Goal: Information Seeking & Learning: Check status

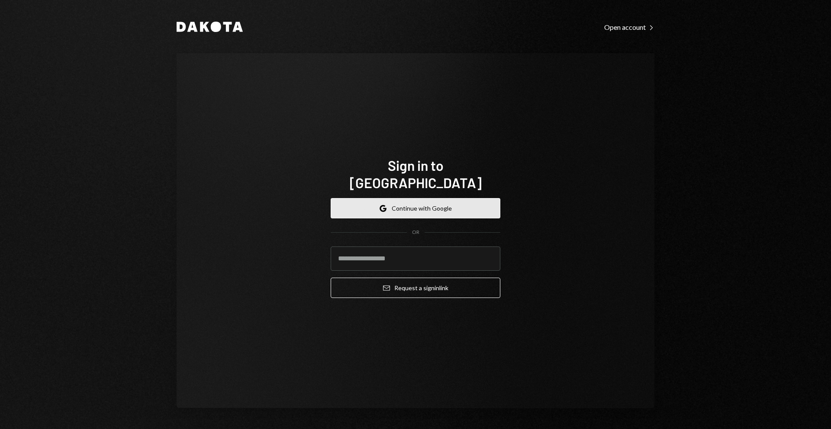
click at [438, 198] on button "Google Continue with Google" at bounding box center [416, 208] width 170 height 20
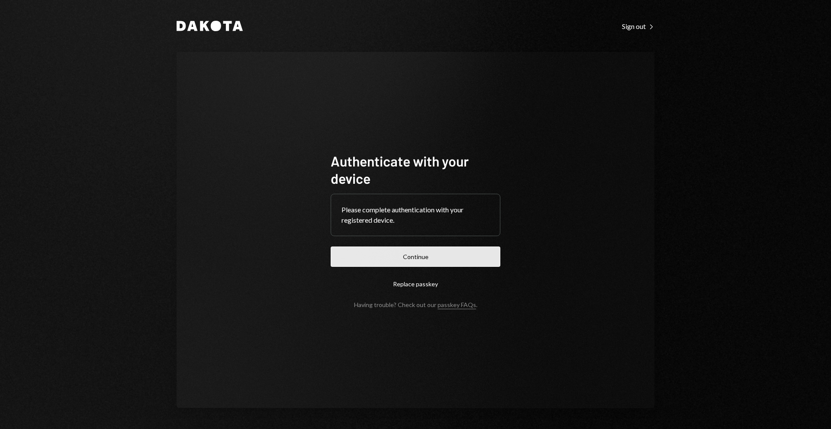
click at [381, 256] on button "Continue" at bounding box center [416, 257] width 170 height 20
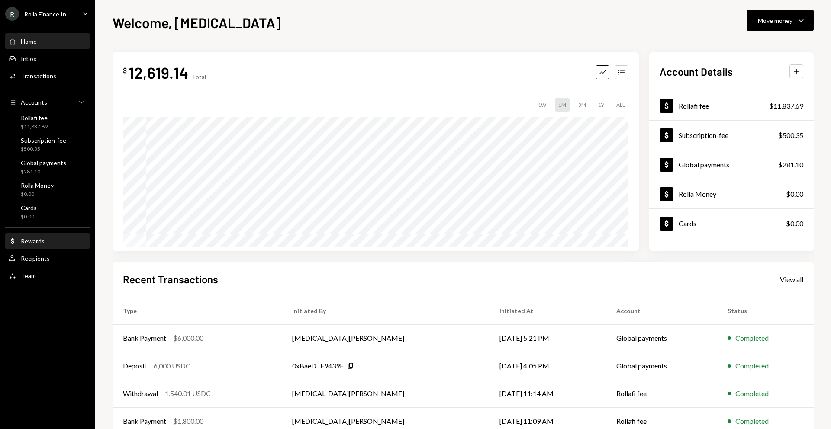
click at [26, 239] on div "Rewards" at bounding box center [33, 241] width 24 height 7
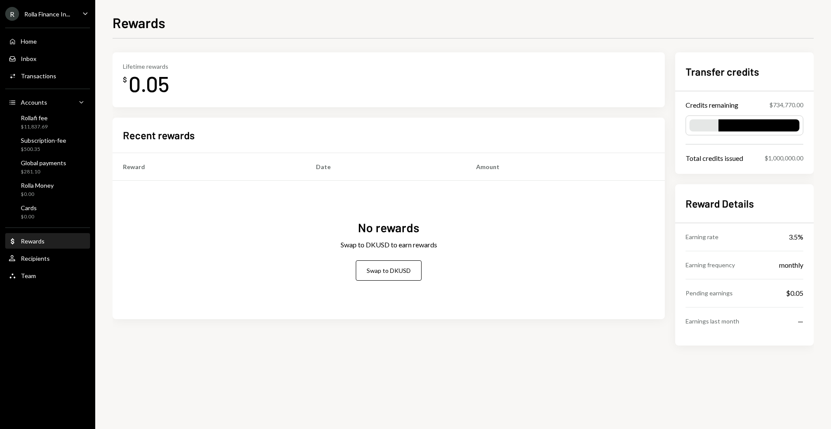
click at [77, 16] on div "R Rolla Finance In... Caret Down" at bounding box center [47, 14] width 95 height 14
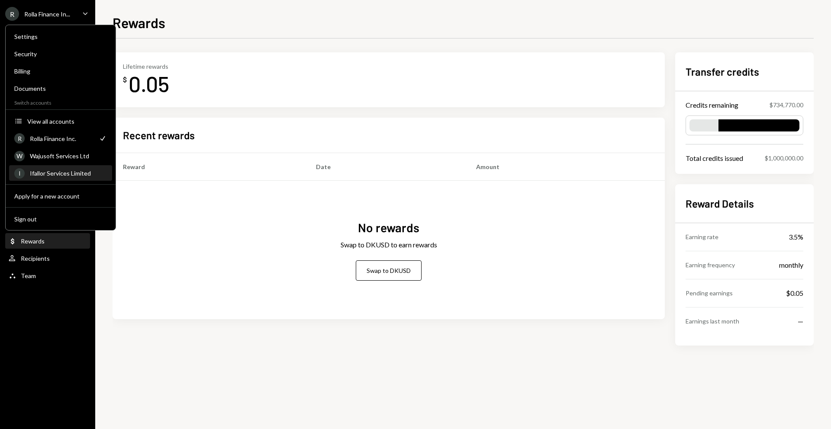
click at [61, 165] on link "I Ifallor Services Limited" at bounding box center [60, 173] width 103 height 16
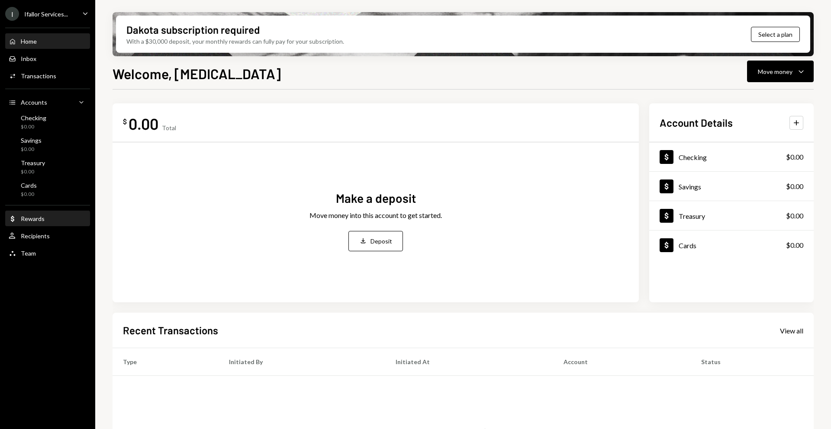
click at [41, 218] on div "Rewards" at bounding box center [33, 218] width 24 height 7
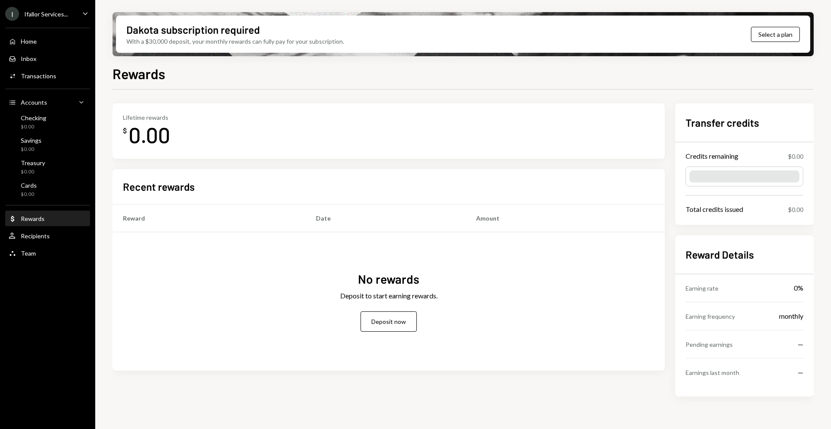
click at [68, 32] on div "Home Home Inbox Inbox Activities Transactions Accounts Accounts Caret Down Chec…" at bounding box center [47, 143] width 95 height 240
click at [66, 11] on div "Ifallor Services..." at bounding box center [46, 13] width 44 height 7
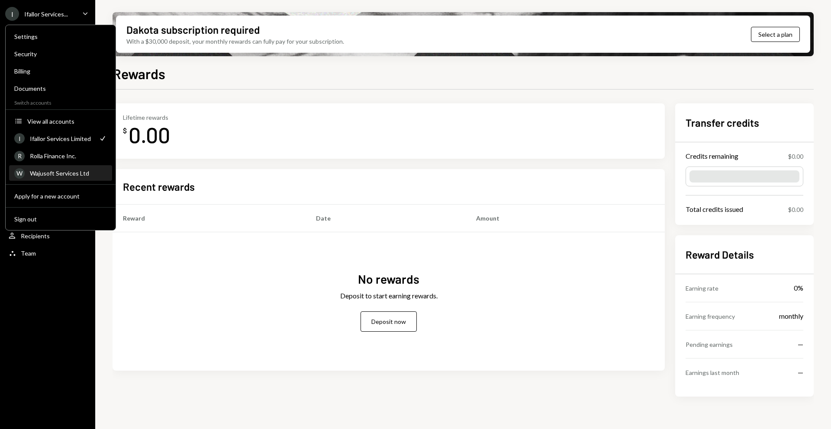
click at [67, 175] on div "Wajusoft Services Ltd" at bounding box center [68, 173] width 77 height 7
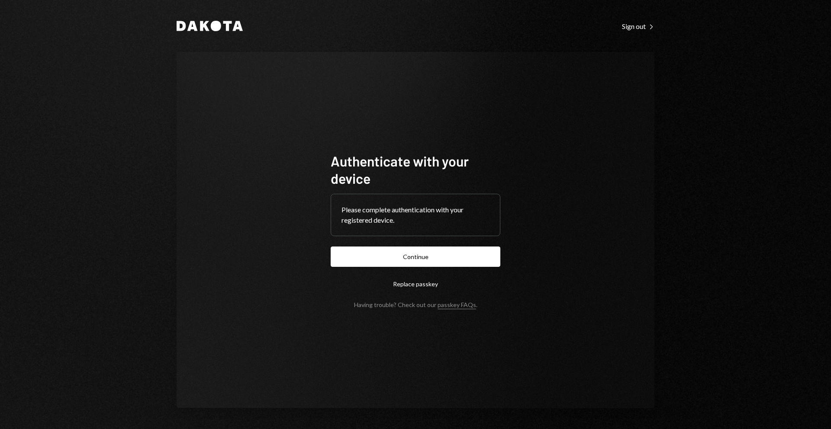
click at [407, 245] on form "Authenticate with your device Please complete authentication with your register…" at bounding box center [416, 230] width 170 height 156
click at [401, 251] on button "Continue" at bounding box center [416, 257] width 170 height 20
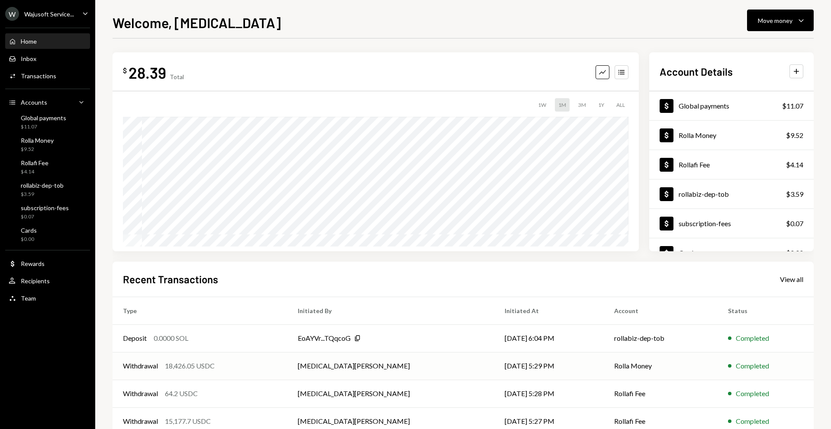
click at [213, 368] on div "18,426.05 USDC" at bounding box center [190, 366] width 50 height 10
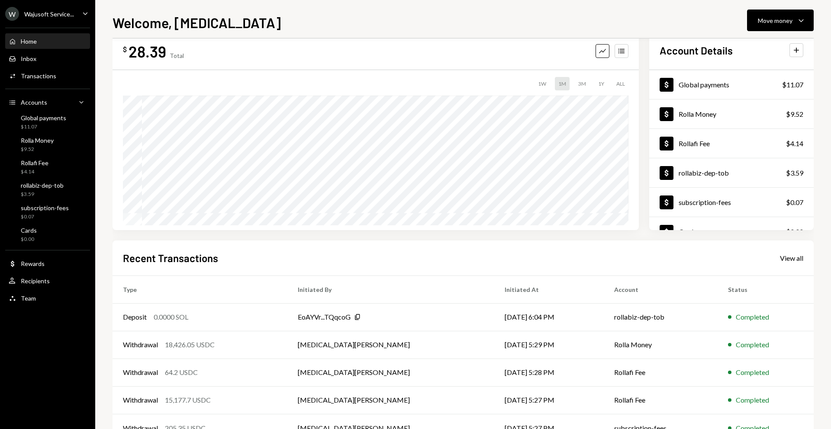
scroll to position [27, 0]
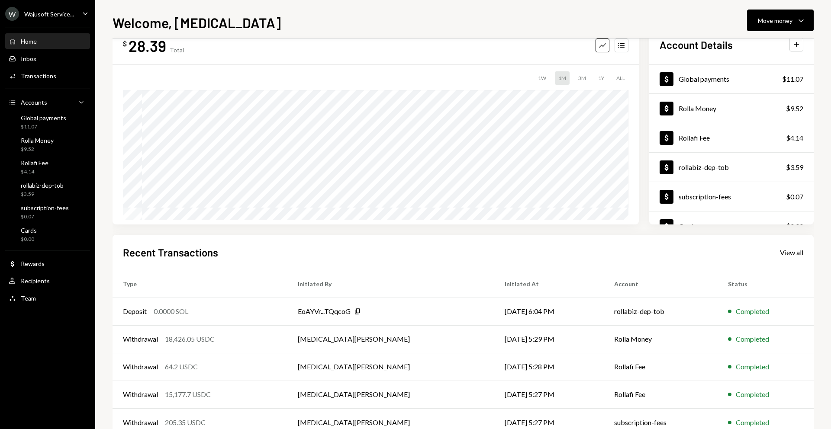
click at [75, 14] on div "W Wajusoft Service... Caret Down" at bounding box center [47, 14] width 95 height 14
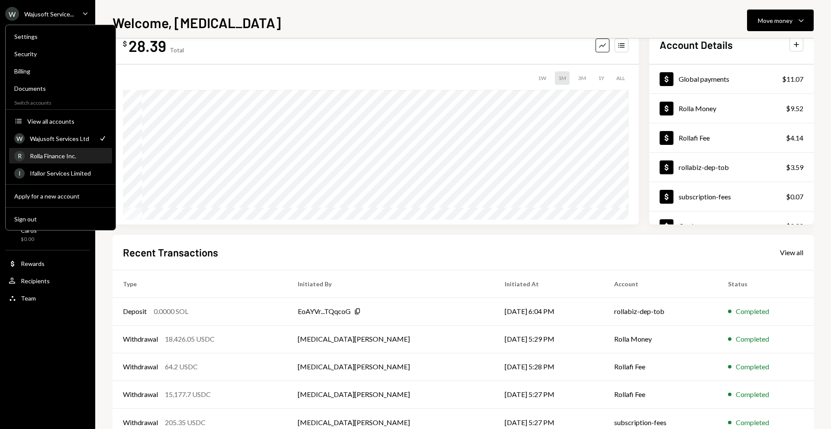
click at [69, 161] on div "R Rolla Finance Inc." at bounding box center [60, 156] width 93 height 15
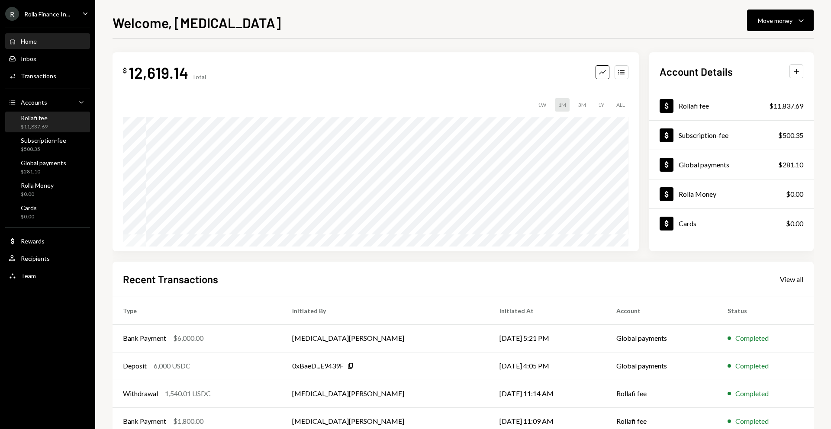
click at [41, 124] on div "$11,837.69" at bounding box center [34, 126] width 27 height 7
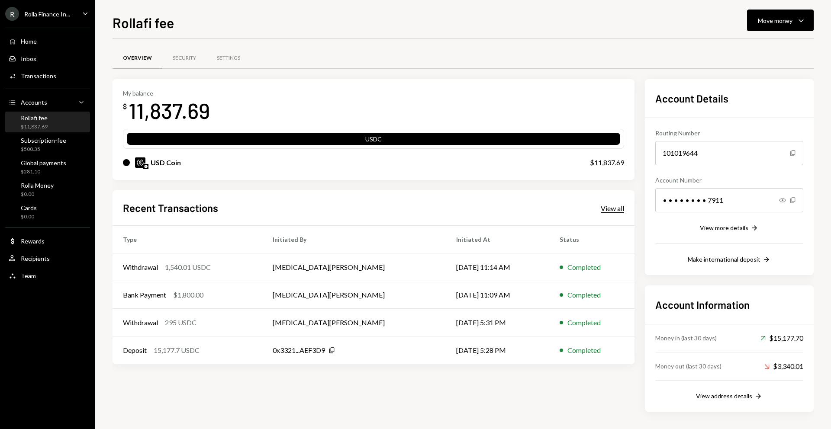
click at [614, 205] on div "View all" at bounding box center [612, 208] width 23 height 9
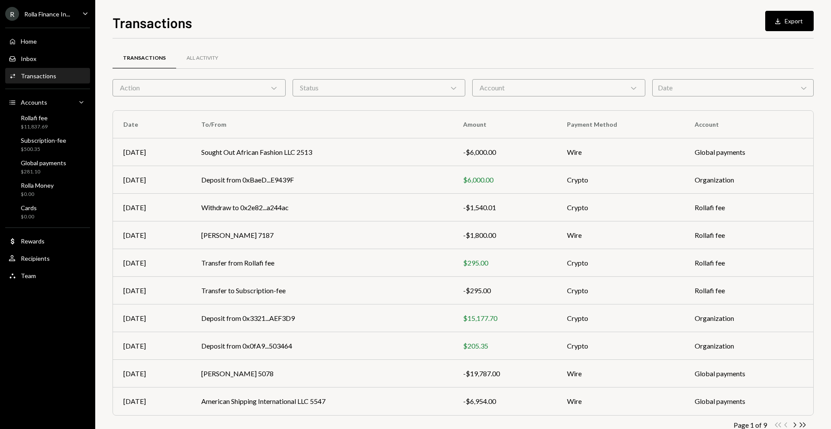
click at [495, 84] on div "Account Chevron Down" at bounding box center [558, 87] width 173 height 17
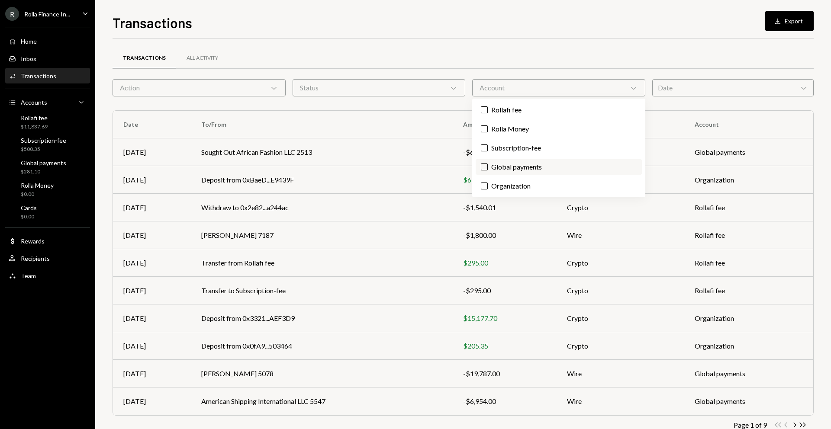
click at [511, 167] on label "Global payments" at bounding box center [559, 167] width 166 height 16
click at [488, 167] on button "Global payments" at bounding box center [484, 167] width 7 height 7
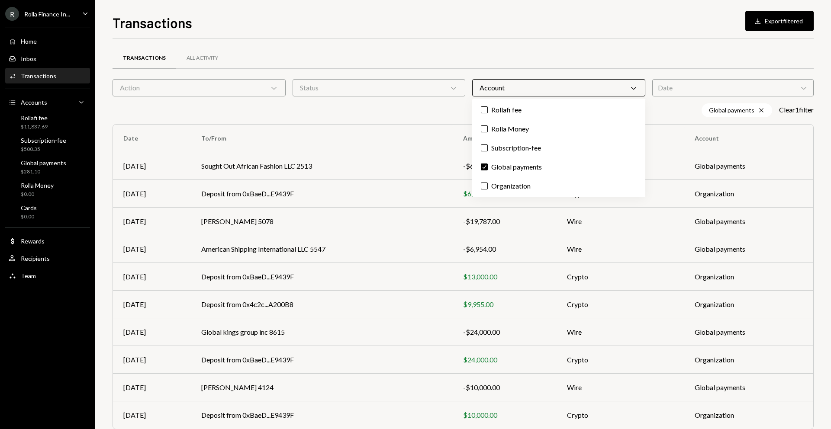
click at [415, 131] on th "To/From" at bounding box center [321, 139] width 261 height 28
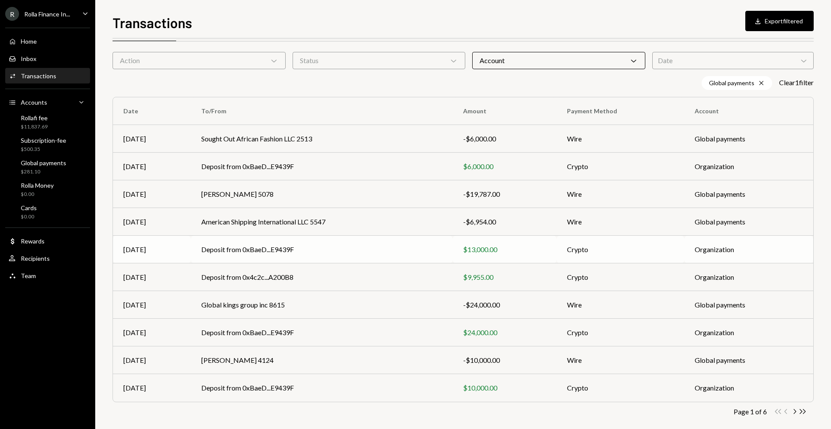
scroll to position [29, 0]
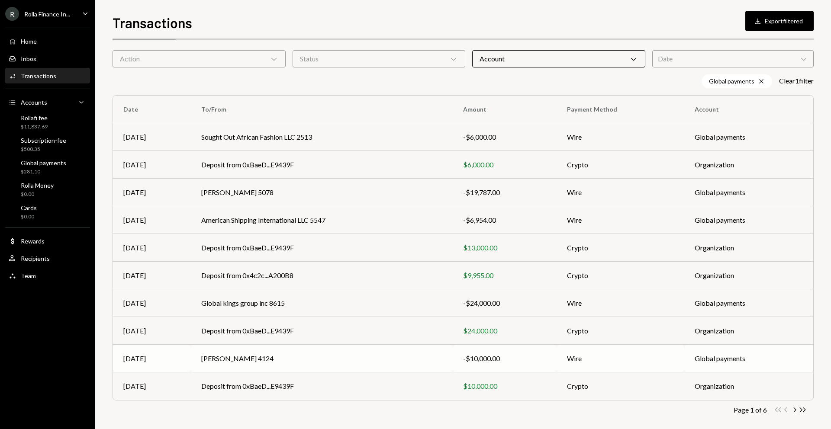
click at [442, 355] on td "Obinna Christopher Ilodibia 4124" at bounding box center [321, 359] width 261 height 28
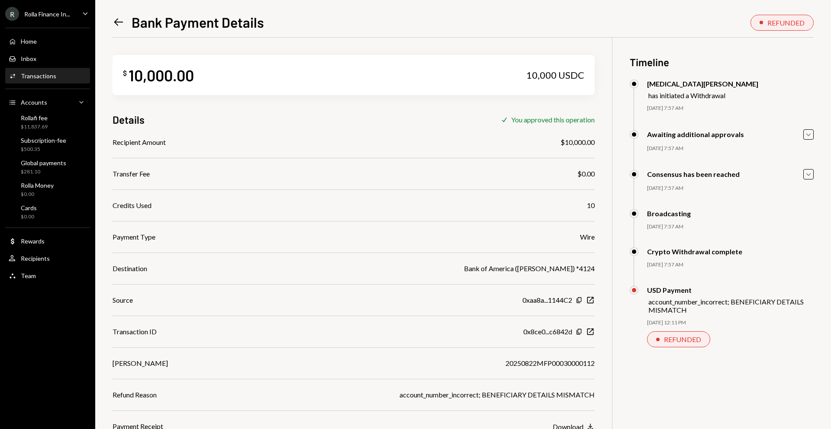
click at [119, 26] on icon "Left Arrow" at bounding box center [119, 22] width 12 height 12
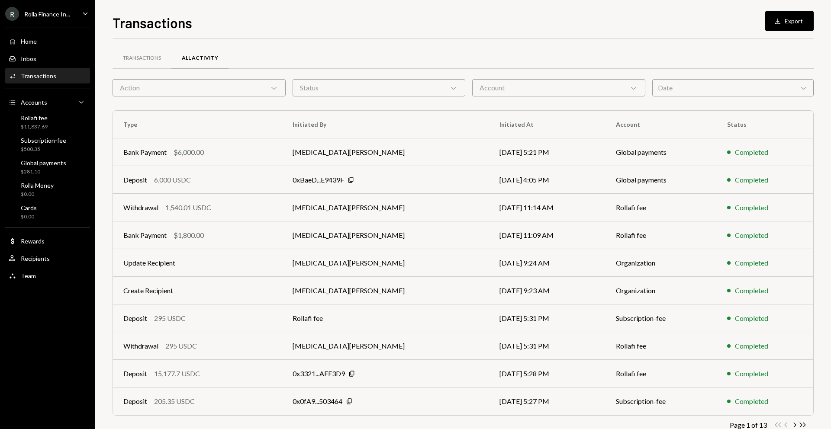
scroll to position [23, 0]
